Goal: Task Accomplishment & Management: Use online tool/utility

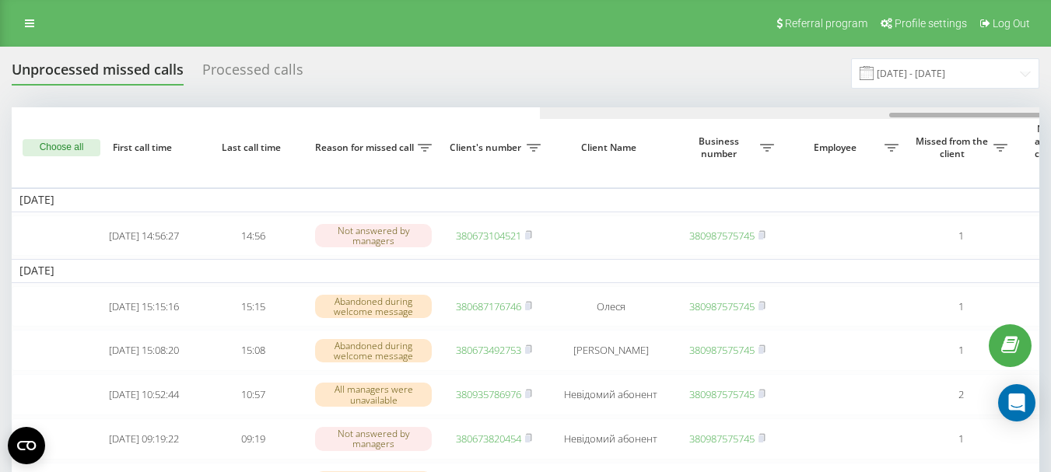
click at [704, 110] on div at bounding box center [1053, 113] width 1027 height 12
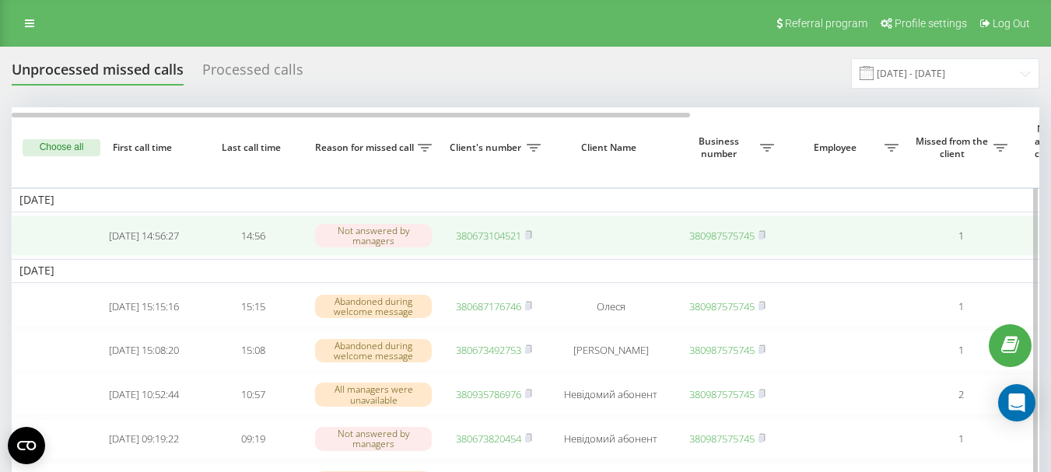
click at [480, 237] on link "380673104521" at bounding box center [488, 236] width 65 height 14
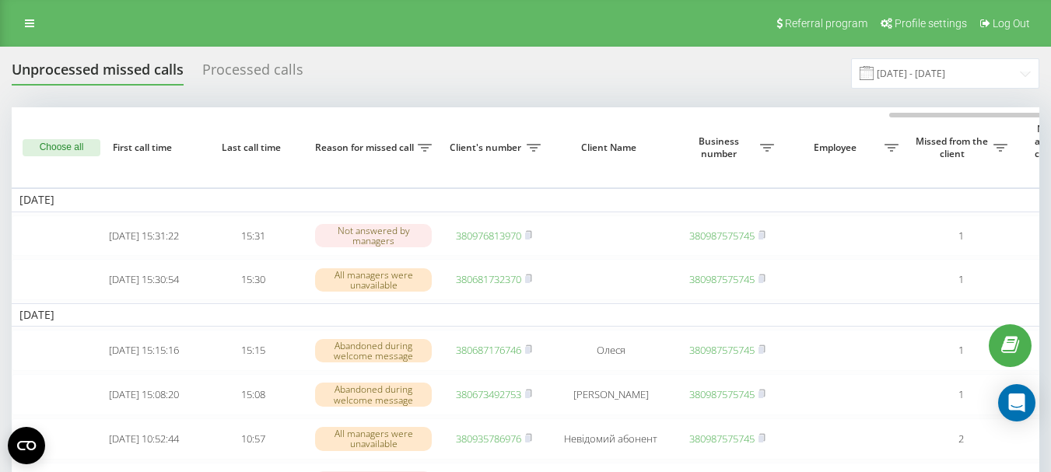
click at [701, 114] on div at bounding box center [1053, 113] width 1027 height 12
click at [540, 116] on div at bounding box center [1053, 113] width 1027 height 12
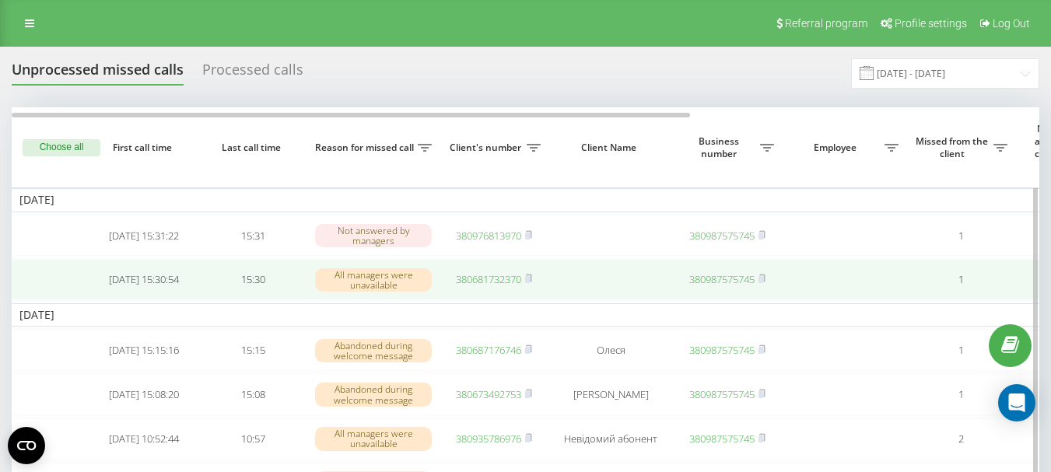
click at [502, 286] on link "380681732370" at bounding box center [488, 279] width 65 height 14
